Goal: Information Seeking & Learning: Compare options

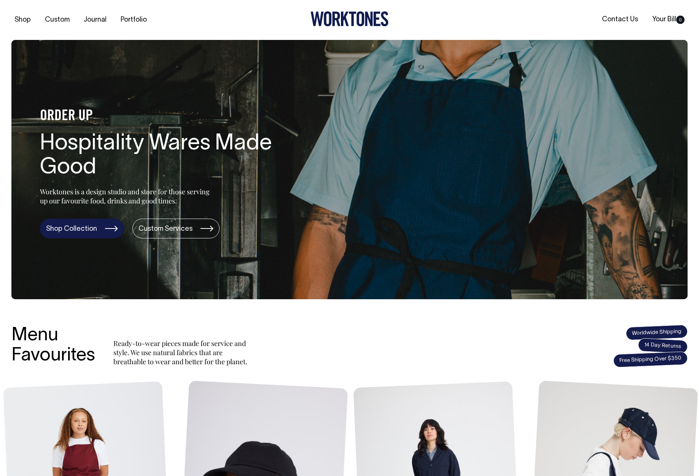
click at [87, 234] on link "Shop Collection" at bounding box center [82, 229] width 84 height 20
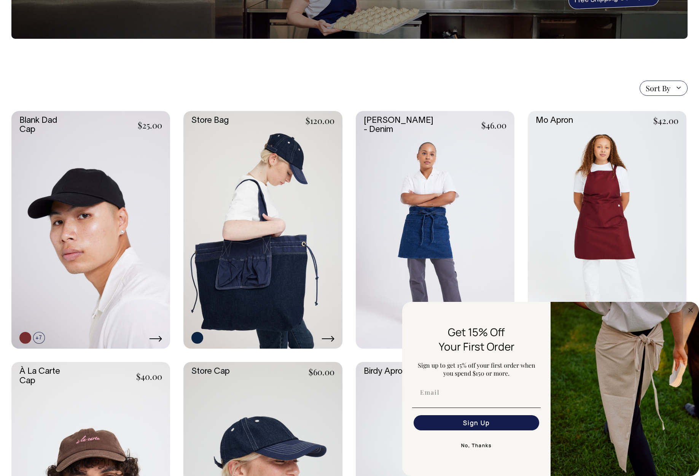
scroll to position [114, 0]
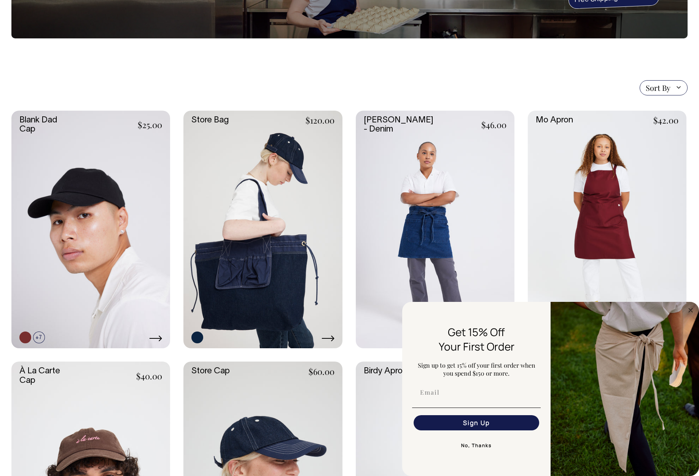
click at [469, 444] on button "No, Thanks" at bounding box center [476, 445] width 129 height 15
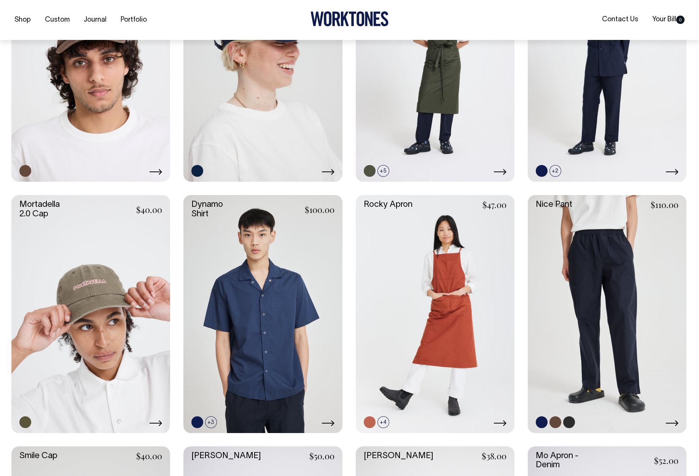
scroll to position [533, 0]
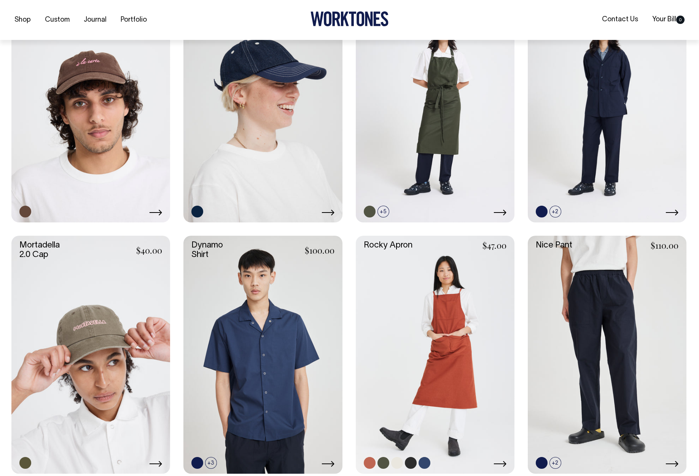
click at [454, 337] on link at bounding box center [435, 355] width 159 height 238
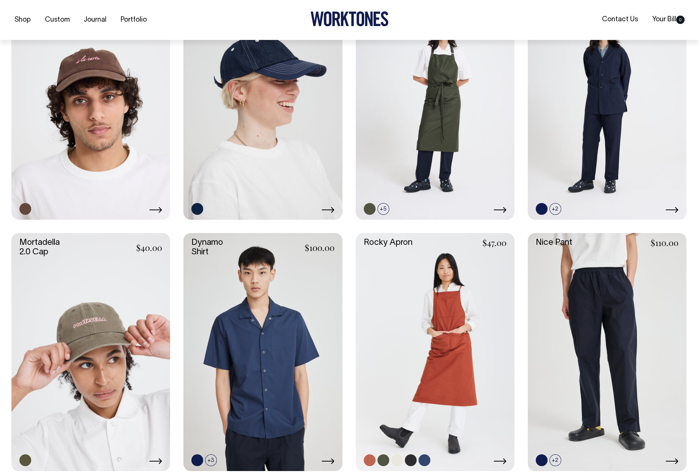
scroll to position [495, 0]
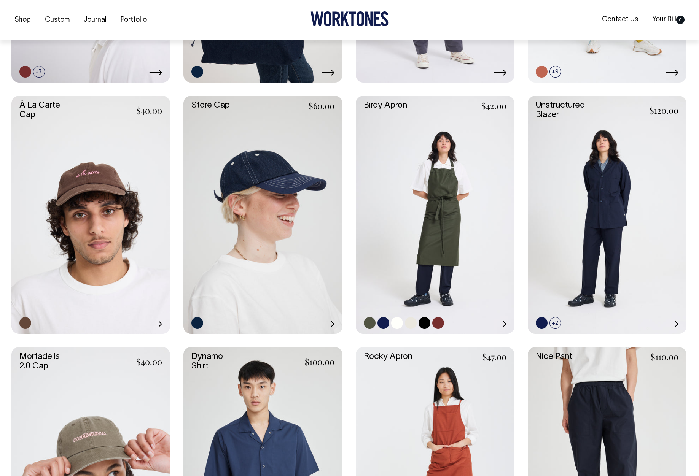
click at [441, 262] on link at bounding box center [435, 215] width 159 height 238
click at [658, 206] on link at bounding box center [607, 215] width 159 height 238
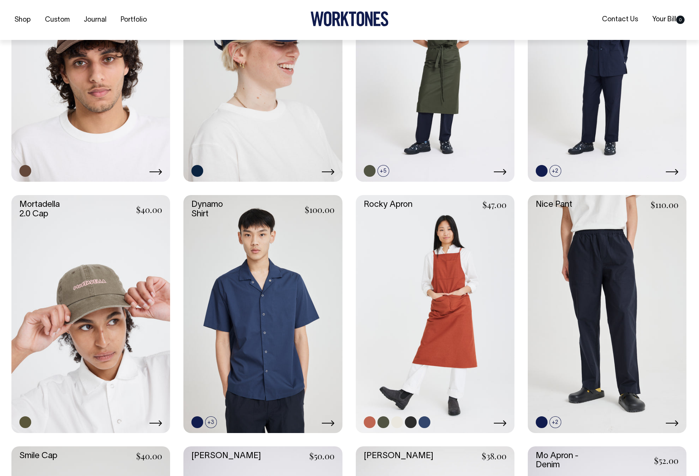
scroll to position [533, 0]
click at [445, 281] on link at bounding box center [435, 314] width 159 height 238
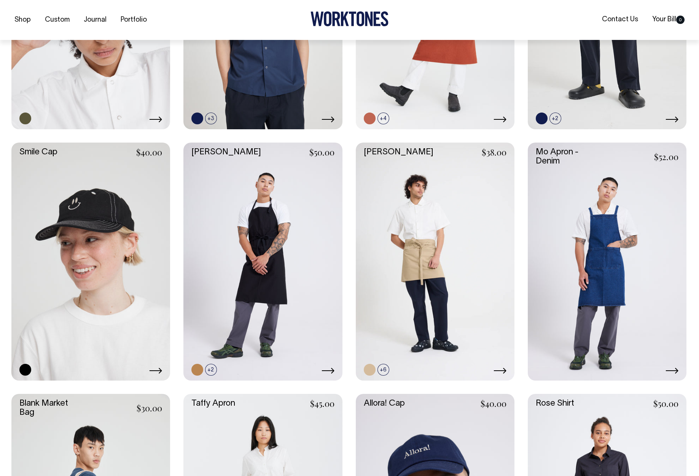
scroll to position [837, 0]
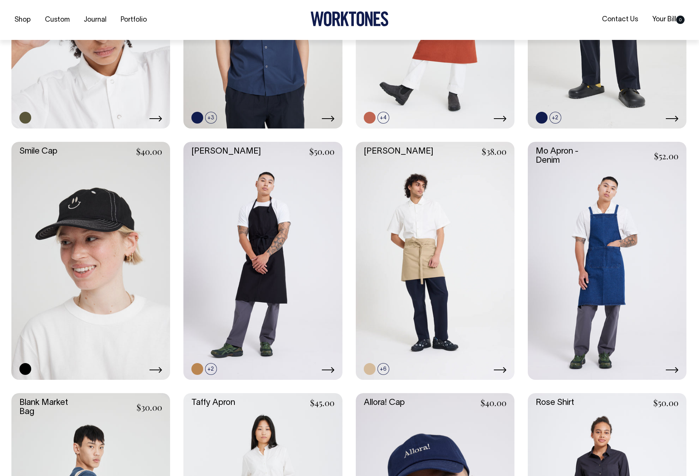
click at [636, 259] on link at bounding box center [607, 261] width 159 height 238
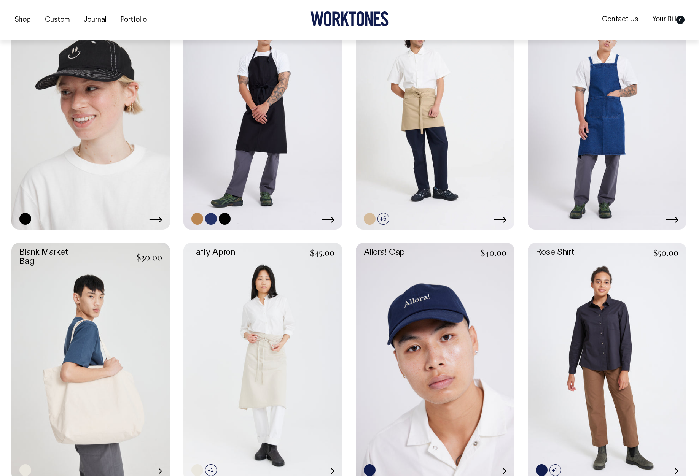
click at [283, 155] on link at bounding box center [262, 111] width 159 height 238
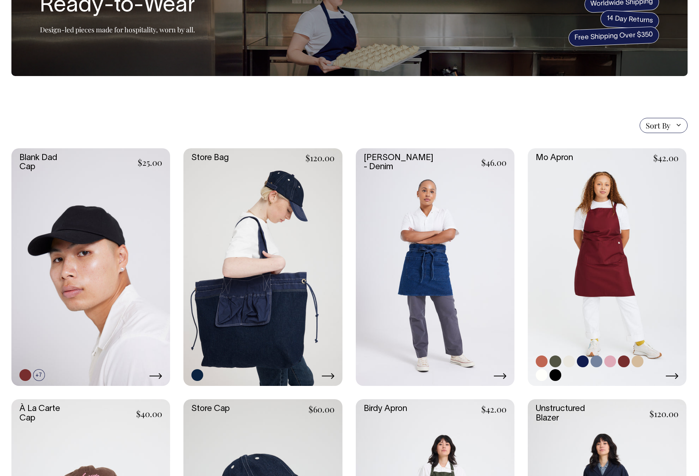
scroll to position [76, 0]
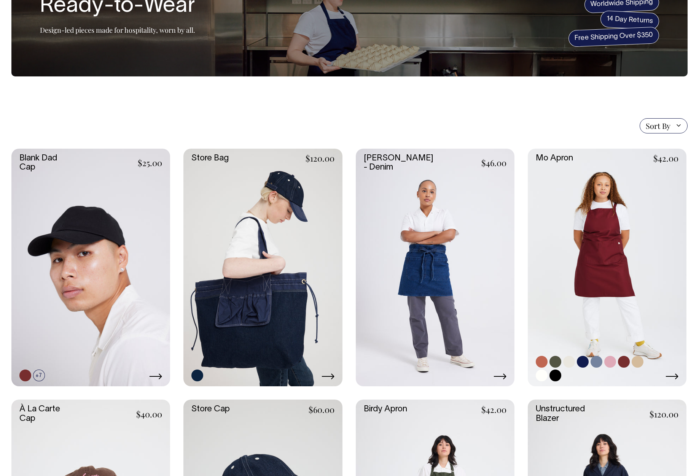
click at [627, 276] on link at bounding box center [607, 268] width 159 height 238
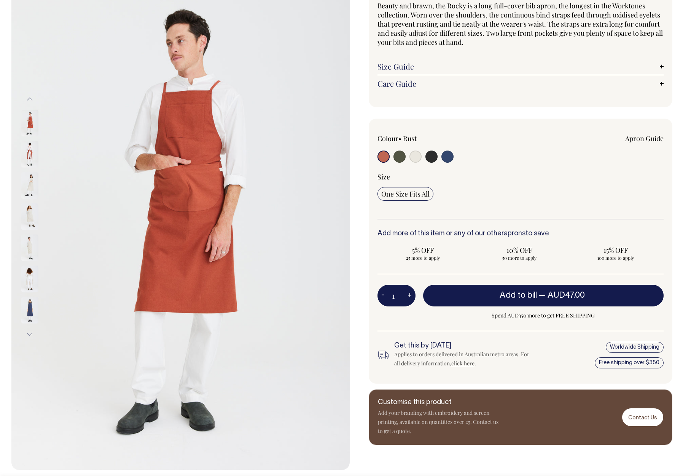
scroll to position [76, 0]
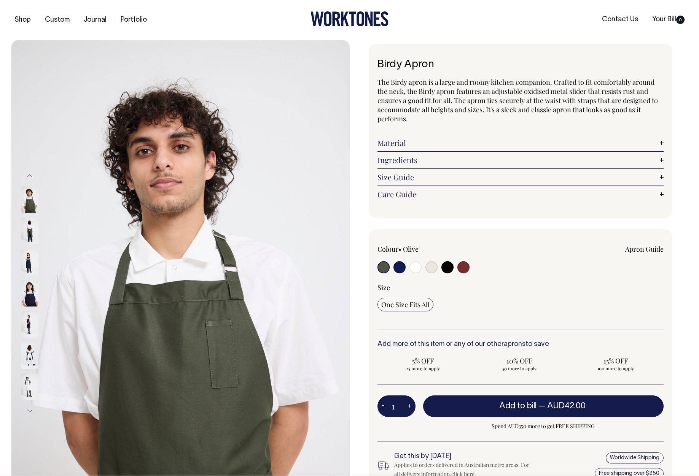
click at [433, 267] on input "radio" at bounding box center [431, 267] width 12 height 12
radio input "true"
select select "Natural"
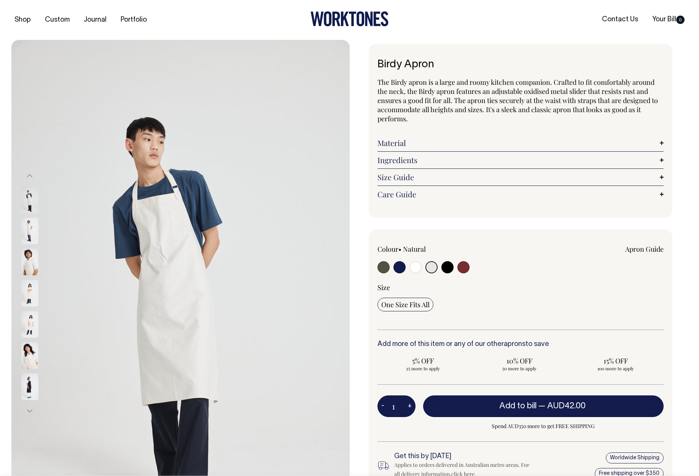
click at [449, 268] on input "radio" at bounding box center [447, 267] width 12 height 12
radio input "true"
select select "Black"
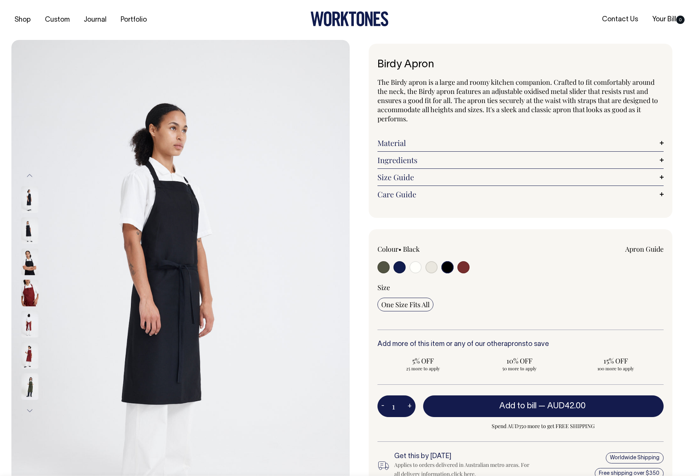
click at [461, 266] on input "radio" at bounding box center [463, 267] width 12 height 12
radio input "true"
select select "Burgundy"
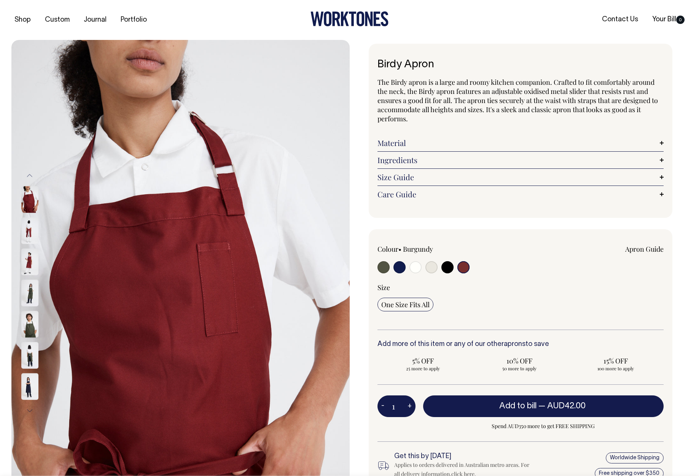
click at [398, 268] on input "radio" at bounding box center [400, 267] width 12 height 12
radio input "true"
select select "Dark Navy"
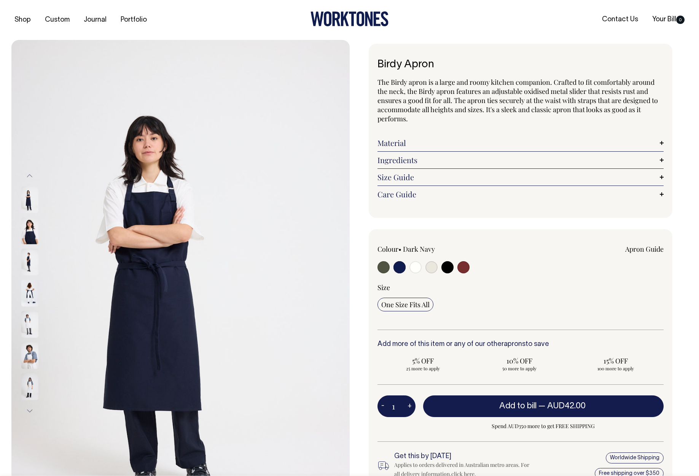
click at [382, 267] on input "radio" at bounding box center [384, 267] width 12 height 12
radio input "true"
select select "Olive"
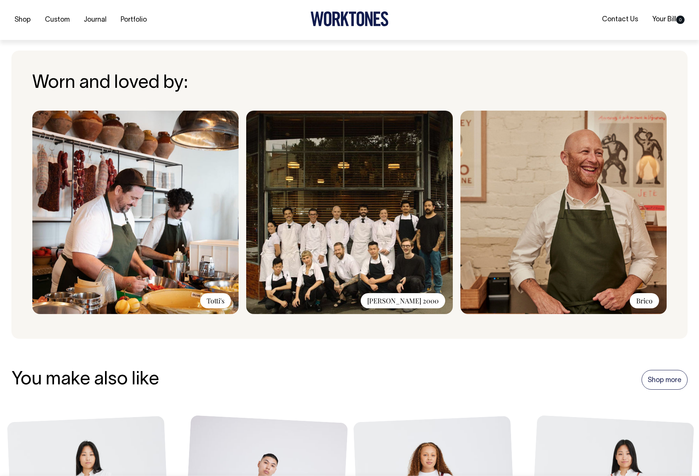
scroll to position [533, 0]
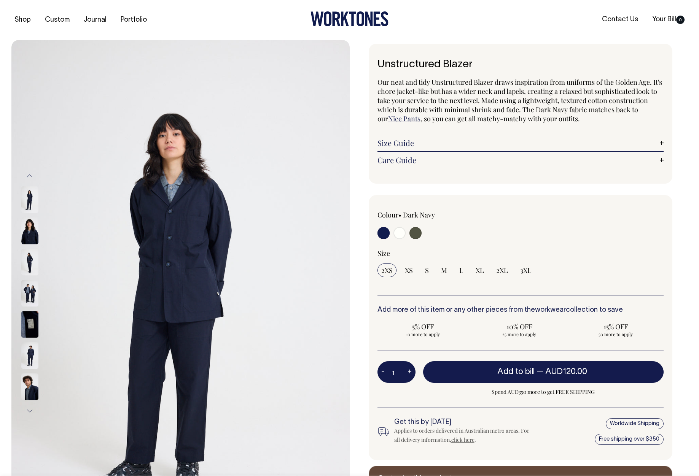
click at [32, 265] on img at bounding box center [29, 262] width 17 height 27
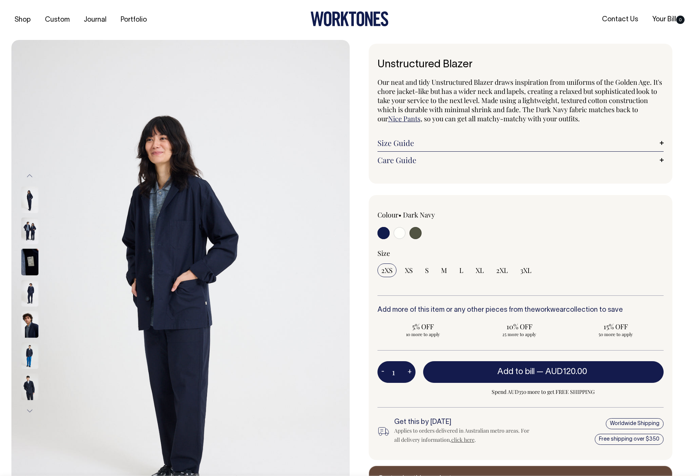
click at [32, 291] on img at bounding box center [29, 293] width 17 height 27
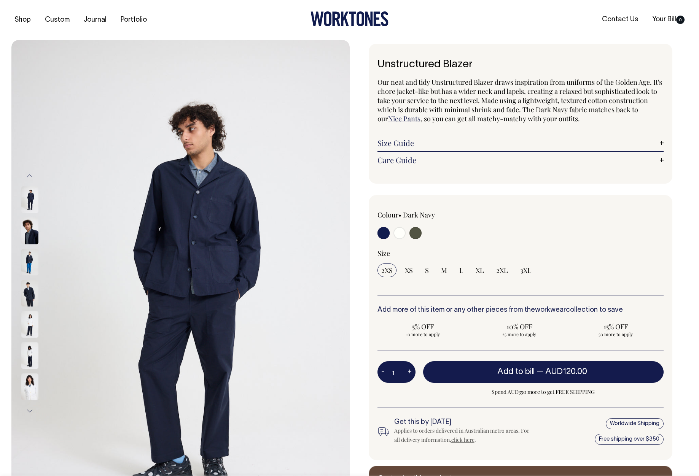
click at [33, 296] on img at bounding box center [29, 293] width 17 height 27
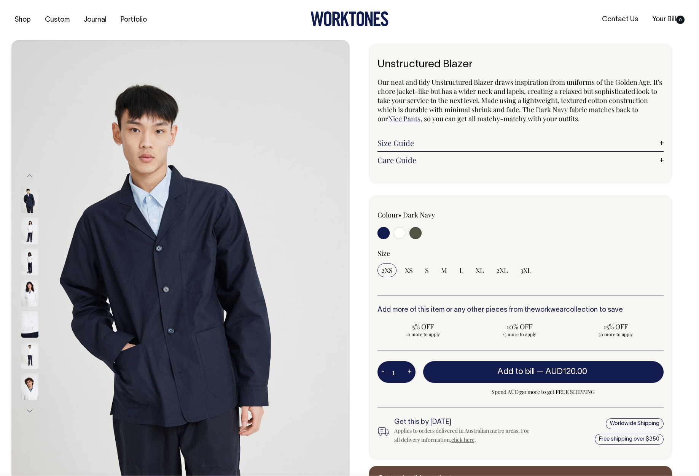
click at [30, 312] on img at bounding box center [29, 325] width 17 height 27
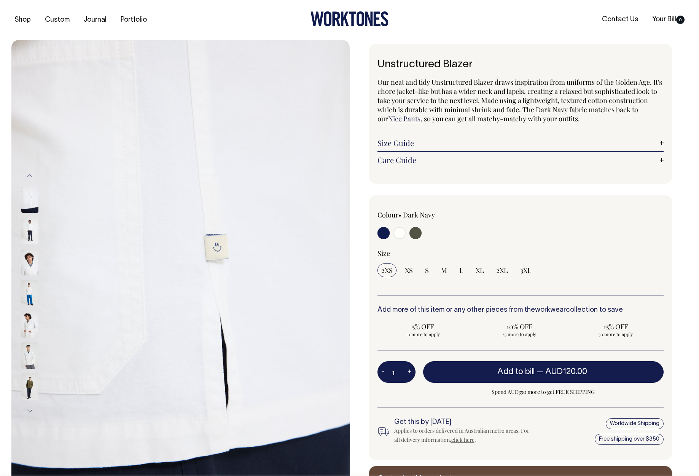
click at [418, 234] on input "radio" at bounding box center [416, 233] width 12 height 12
radio input "true"
select select "Olive"
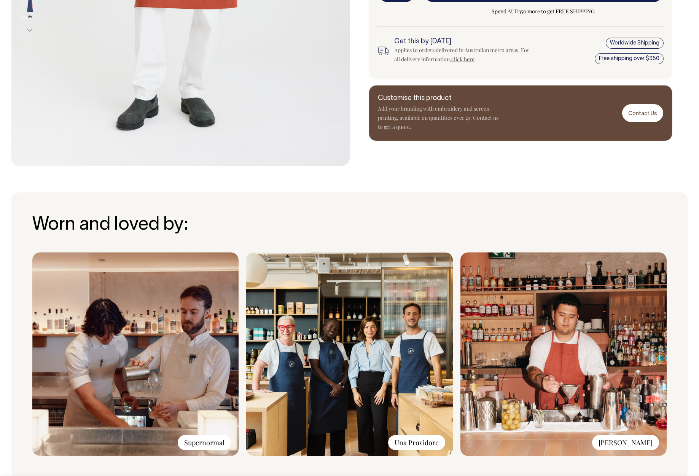
scroll to position [381, 0]
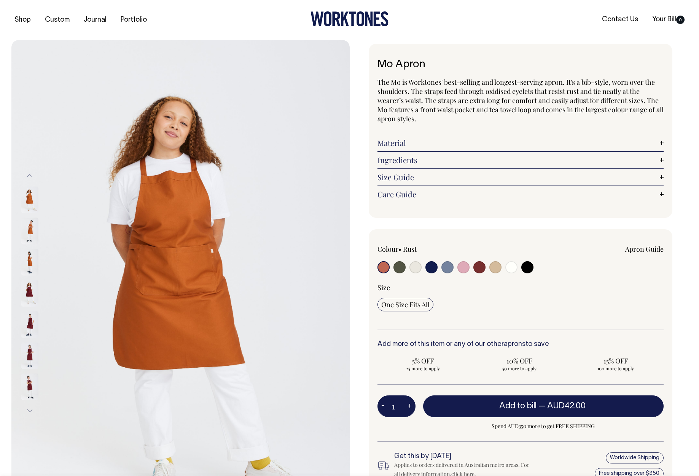
click at [402, 267] on input "radio" at bounding box center [400, 267] width 12 height 12
radio input "true"
select select "Olive"
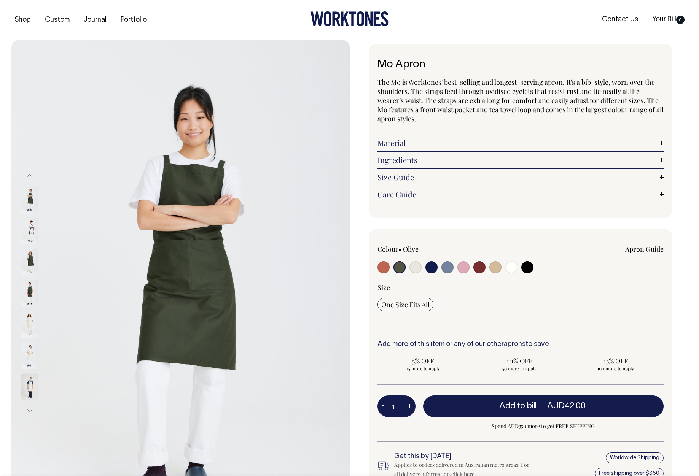
click at [415, 269] on input "radio" at bounding box center [416, 267] width 12 height 12
radio input "true"
select select "Natural"
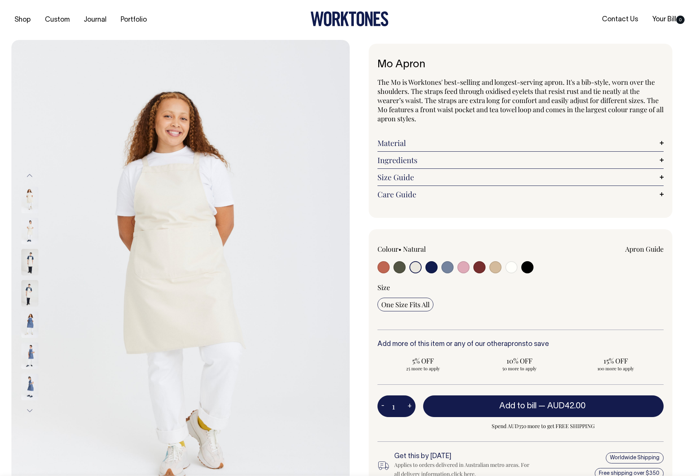
click at [427, 270] on input "radio" at bounding box center [431, 267] width 12 height 12
radio input "true"
select select "Dark Navy"
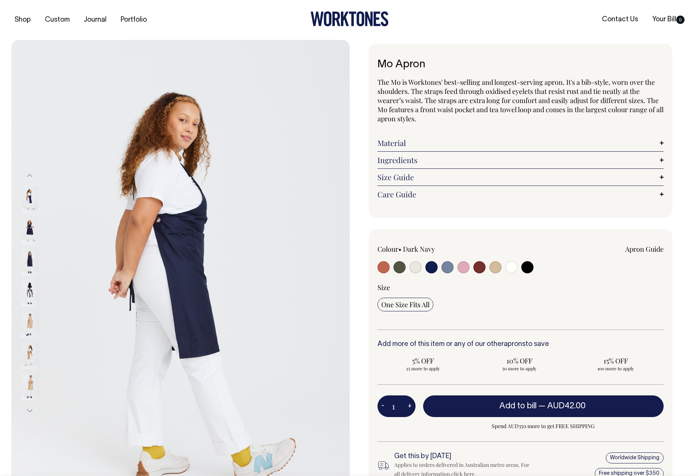
click at [442, 271] on input "radio" at bounding box center [447, 267] width 12 height 12
radio input "true"
select select "Blue/Grey"
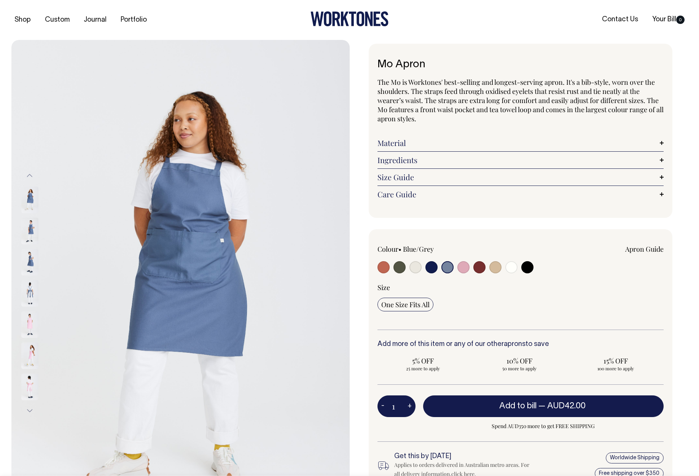
click at [465, 269] on input "radio" at bounding box center [463, 267] width 12 height 12
radio input "true"
select select "Pink"
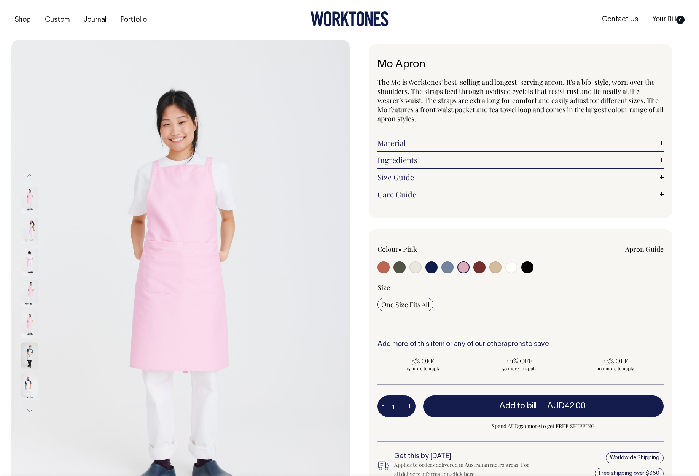
click at [479, 269] on input "radio" at bounding box center [479, 267] width 12 height 12
radio input "true"
select select "Burgundy"
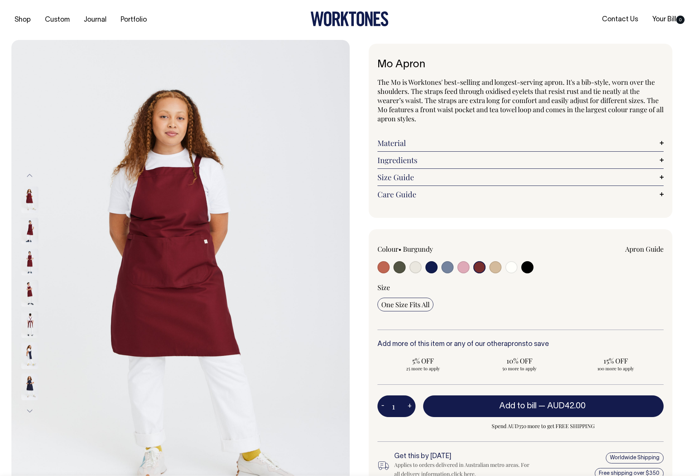
click at [495, 269] on input "radio" at bounding box center [495, 267] width 12 height 12
radio input "true"
select select "Khaki"
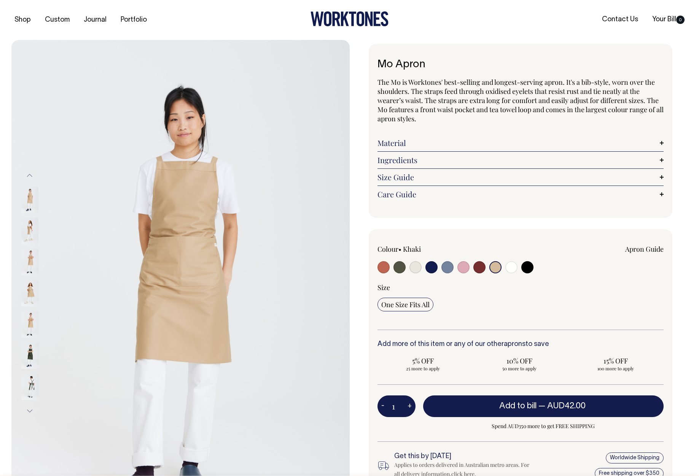
click at [513, 268] on input "radio" at bounding box center [511, 267] width 12 height 12
radio input "true"
select select "Off-White"
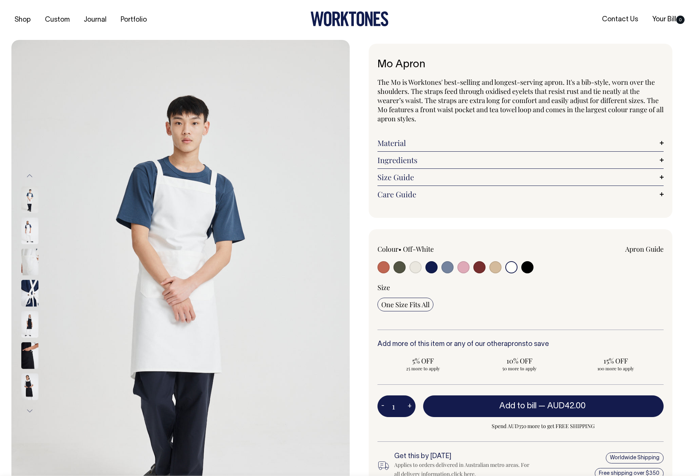
click at [526, 266] on input "radio" at bounding box center [527, 267] width 12 height 12
radio input "true"
select select "Black"
